Goal: Information Seeking & Learning: Learn about a topic

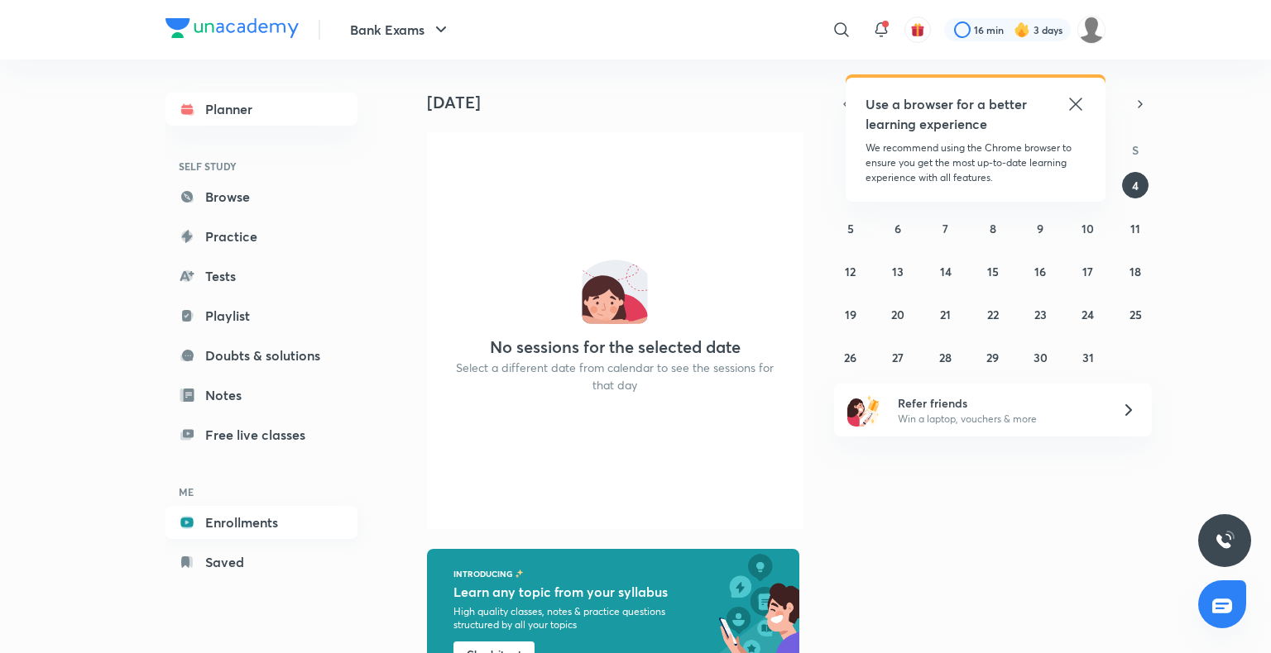
click at [267, 513] on link "Enrollments" at bounding box center [261, 522] width 192 height 33
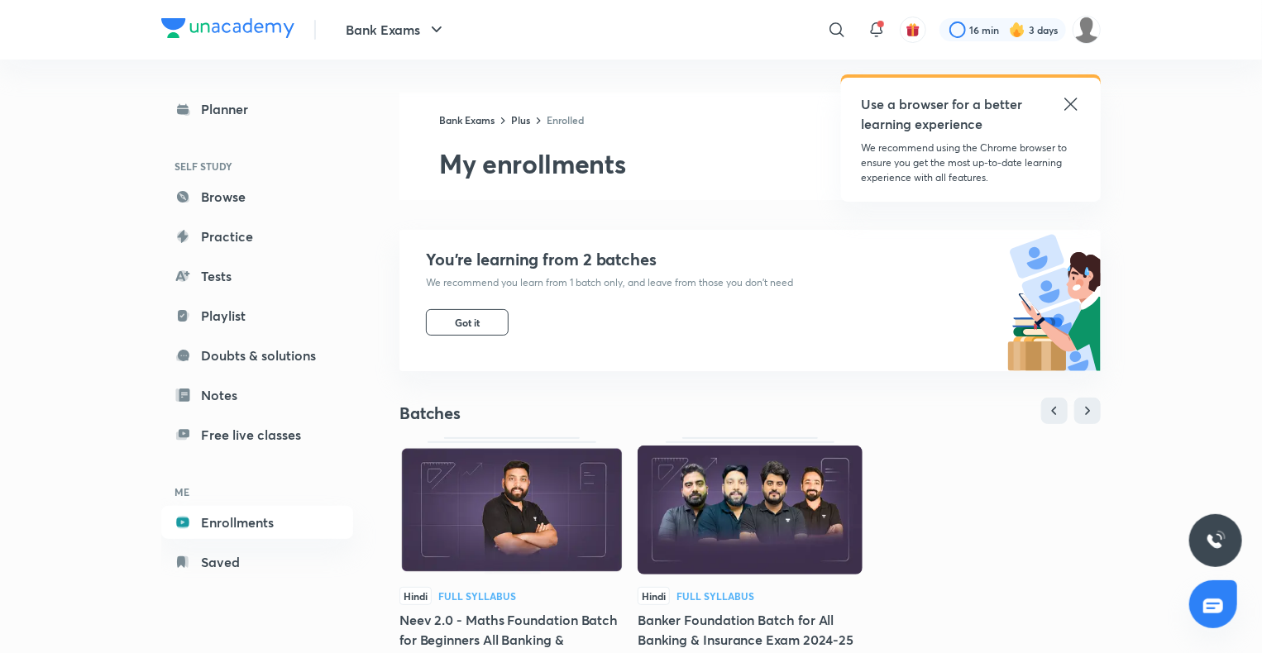
click at [563, 491] on img at bounding box center [512, 510] width 225 height 129
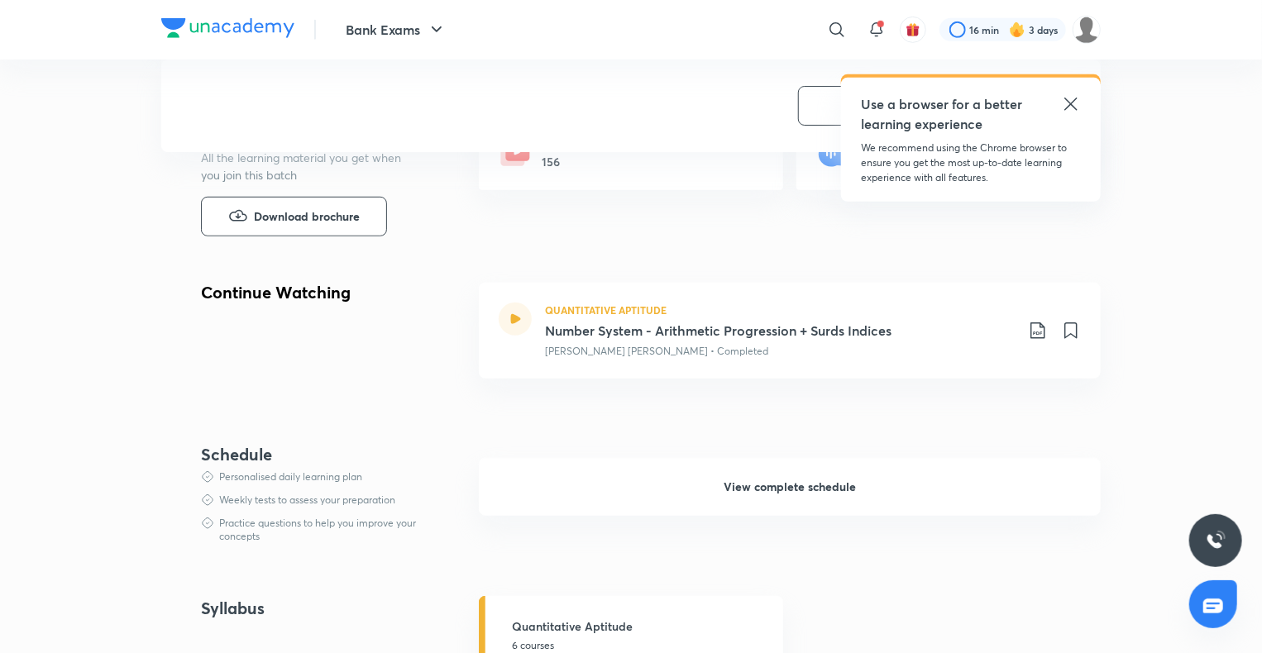
scroll to position [496, 0]
